Goal: Communication & Community: Answer question/provide support

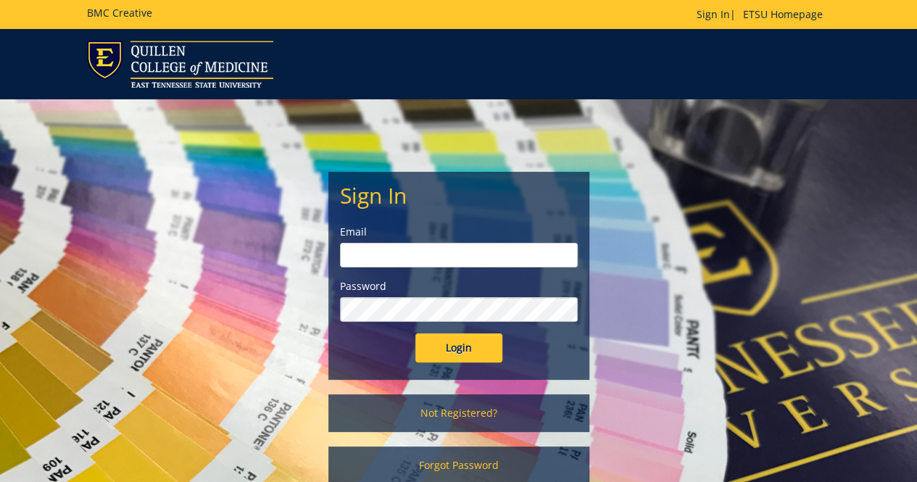
type input "[EMAIL_ADDRESS][DOMAIN_NAME]"
click at [472, 352] on input "Login" at bounding box center [459, 348] width 87 height 29
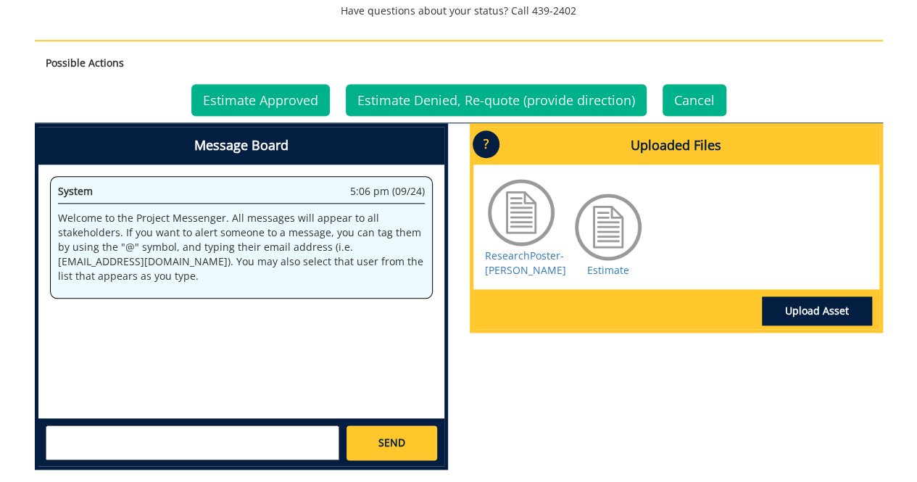
scroll to position [653, 0]
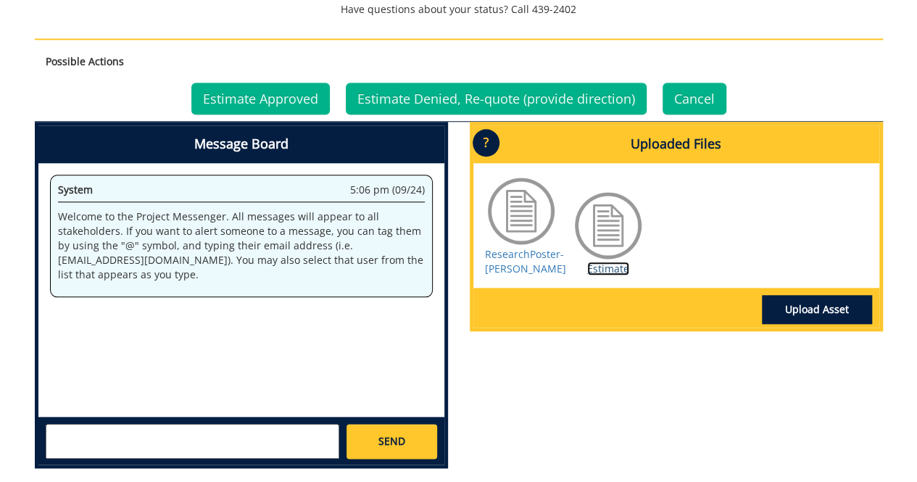
click at [618, 268] on link "Estimate" at bounding box center [608, 269] width 42 height 14
click at [307, 445] on textarea at bounding box center [193, 441] width 294 height 35
type textarea "Yes please go ahead and print poster. Thank you. Mark H"
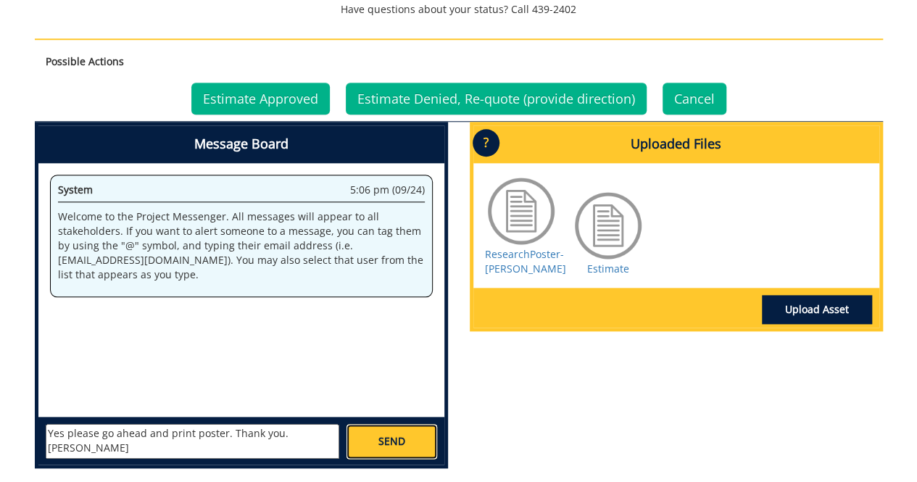
click at [392, 445] on span "SEND" at bounding box center [392, 441] width 27 height 15
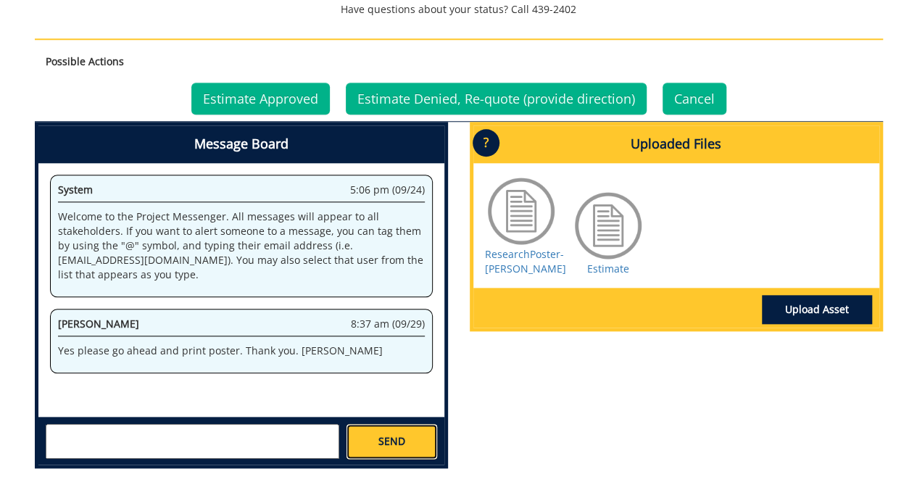
click at [406, 442] on link "SEND" at bounding box center [392, 441] width 90 height 35
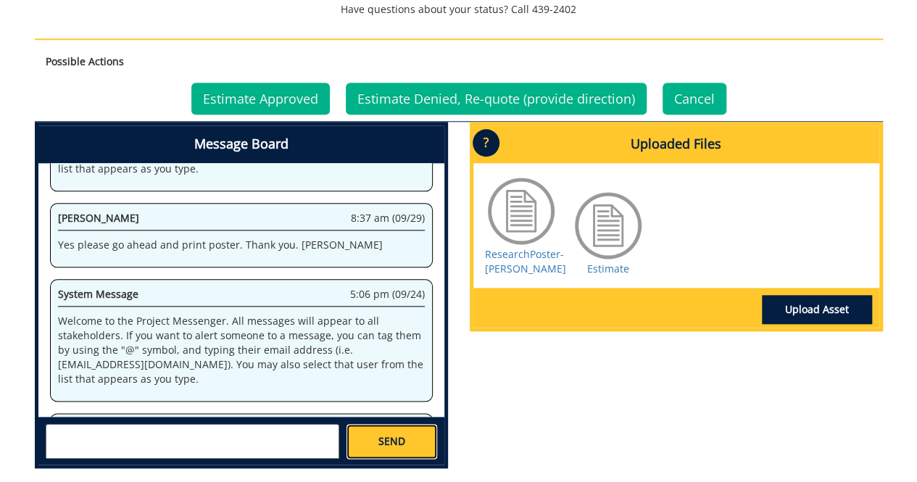
scroll to position [10409, 0]
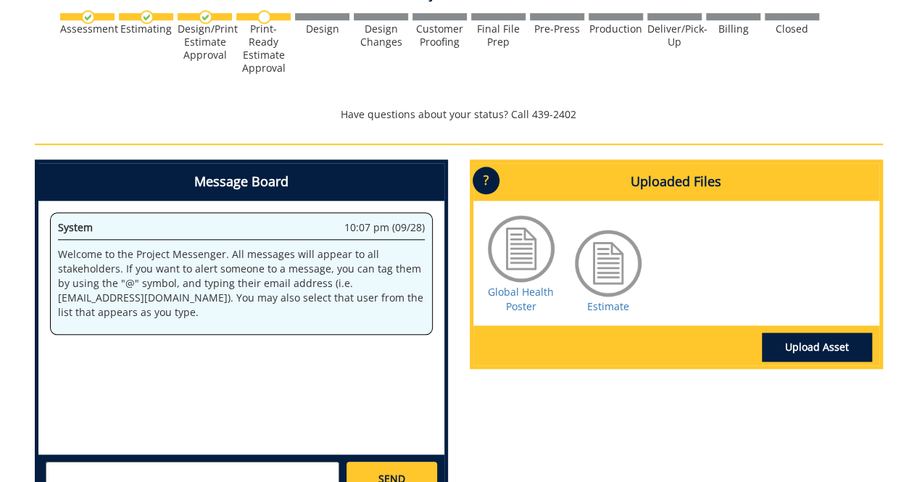
scroll to position [580, 0]
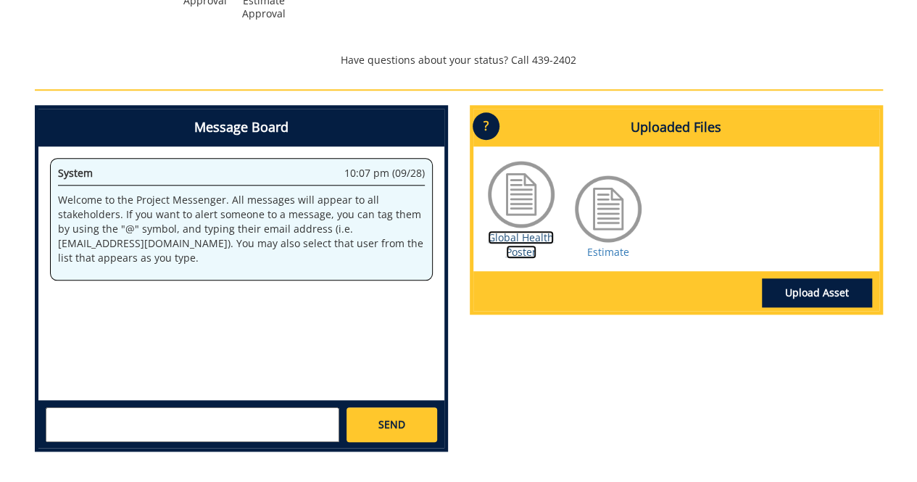
click at [524, 245] on link "Global Health Poster" at bounding box center [521, 245] width 66 height 28
